Goal: Task Accomplishment & Management: Manage account settings

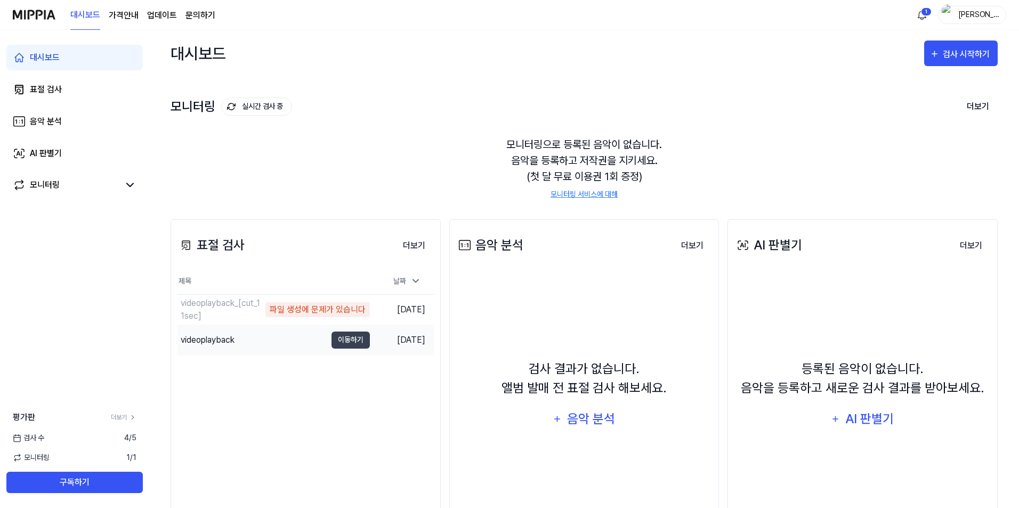
click at [252, 345] on div "videoplayback" at bounding box center [251, 340] width 149 height 30
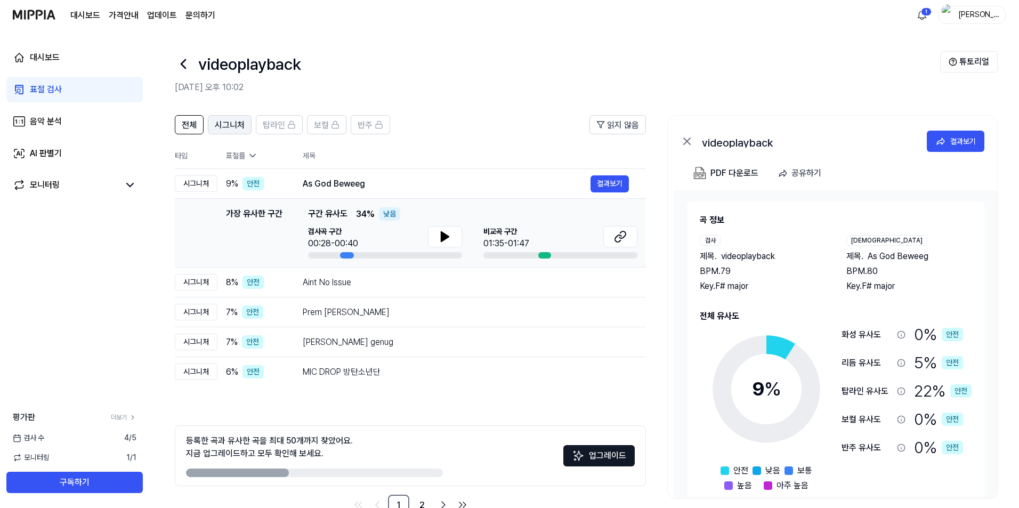
click at [224, 128] on span "시그니처" at bounding box center [230, 125] width 30 height 13
click at [192, 126] on span "전체" at bounding box center [189, 125] width 15 height 13
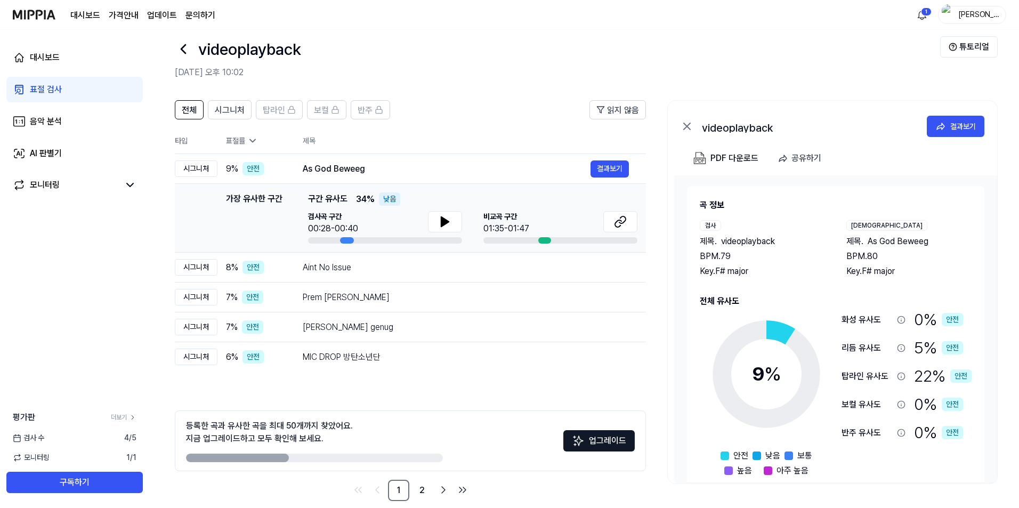
scroll to position [29, 0]
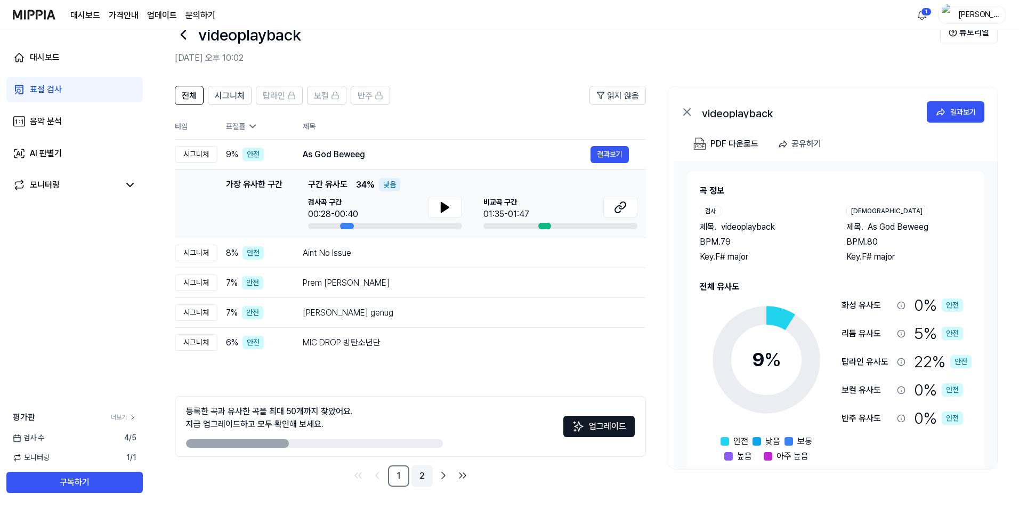
click at [416, 477] on link "2" at bounding box center [421, 475] width 21 height 21
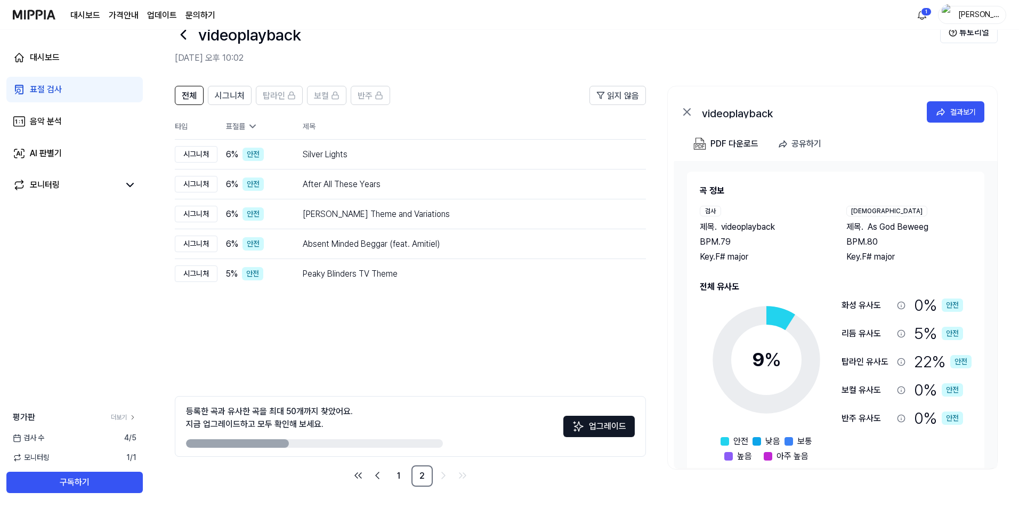
scroll to position [18, 0]
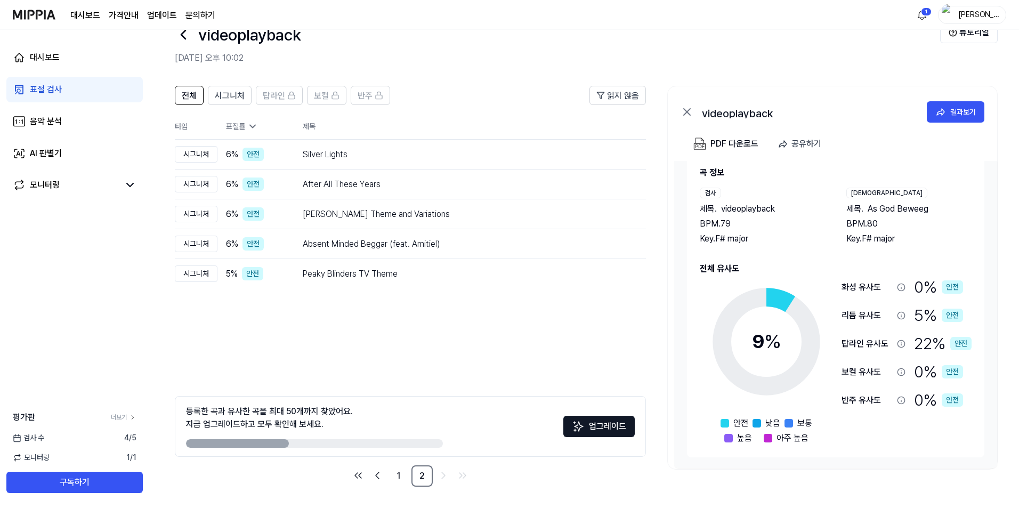
click at [100, 458] on div "모니터링 1 / 1" at bounding box center [74, 457] width 149 height 11
click at [39, 183] on div "모니터링" at bounding box center [45, 185] width 30 height 13
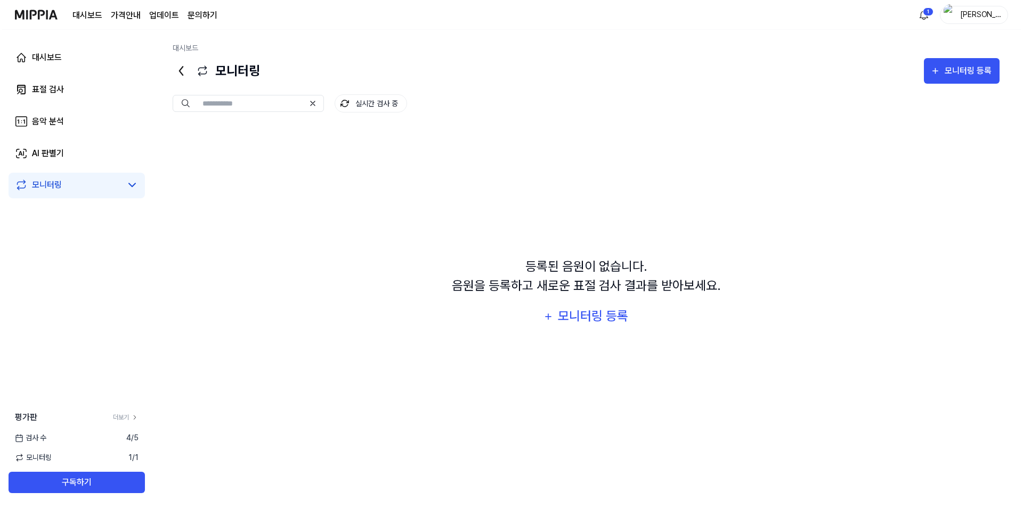
scroll to position [0, 0]
click at [233, 75] on div "모니터링" at bounding box center [214, 71] width 87 height 26
click at [37, 17] on img at bounding box center [34, 14] width 43 height 29
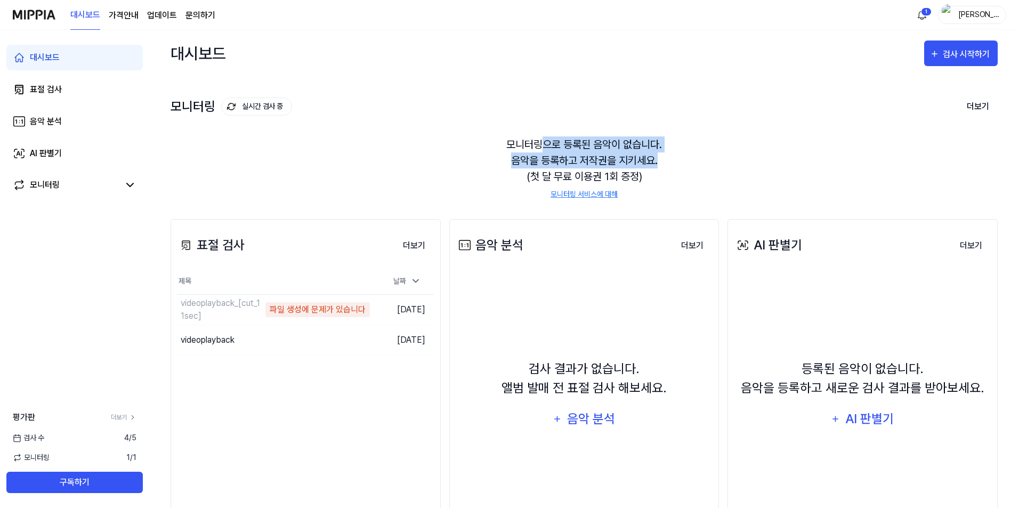
drag, startPoint x: 545, startPoint y: 135, endPoint x: 745, endPoint y: 168, distance: 203.1
click at [744, 168] on div "모니터링으로 등록된 음악이 없습니다. 음악을 등록하고 저작권을 지키세요. (첫 달 무료 이용권 1회 증정) 모니터링 서비스에 대해" at bounding box center [584, 168] width 827 height 89
click at [67, 95] on link "표절 검사" at bounding box center [74, 90] width 136 height 26
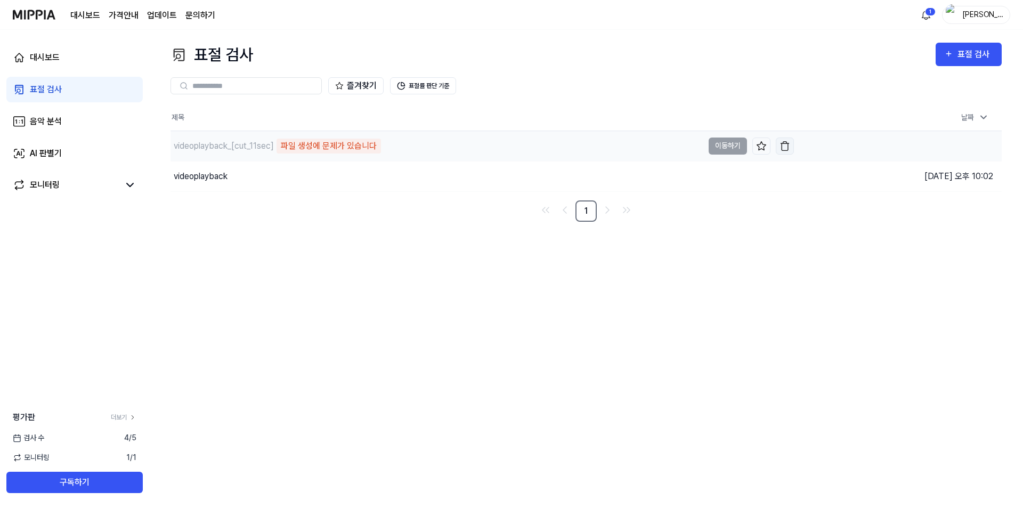
click at [782, 150] on img "button" at bounding box center [785, 146] width 11 height 11
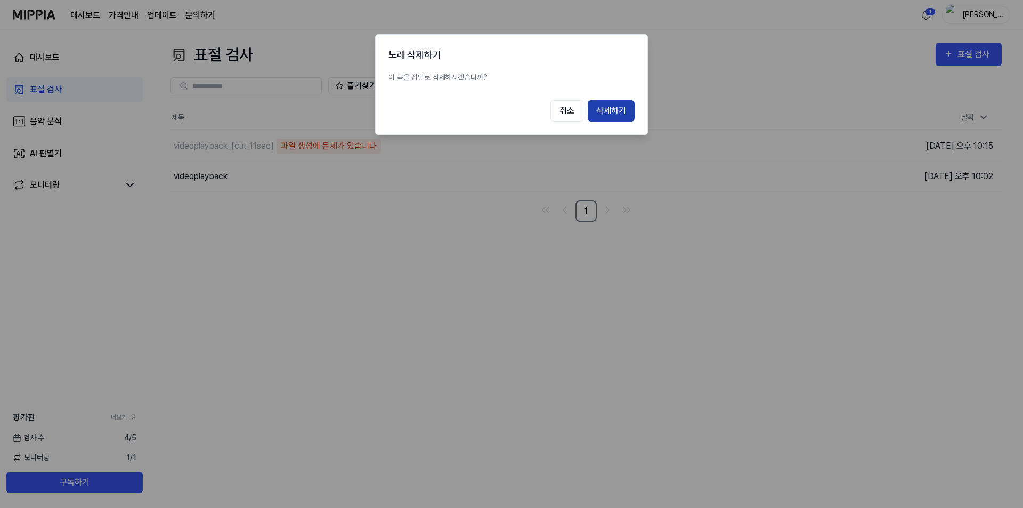
click at [610, 110] on button "삭제하기" at bounding box center [611, 110] width 47 height 21
